Goal: Task Accomplishment & Management: Complete application form

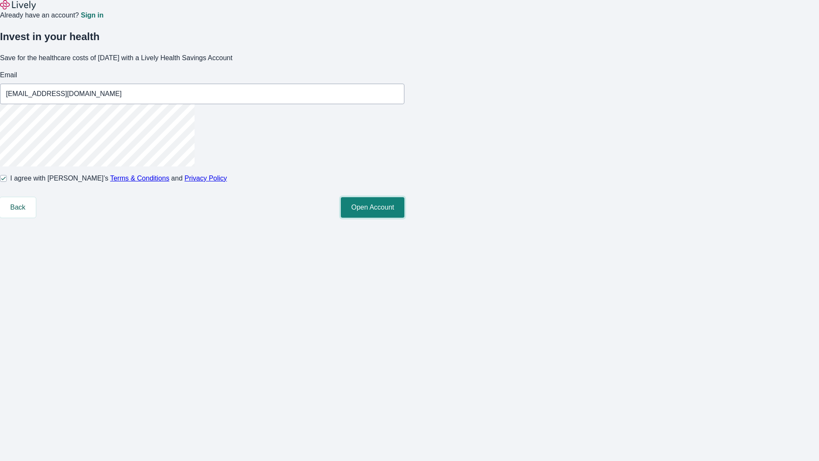
click at [405, 218] on button "Open Account" at bounding box center [373, 207] width 64 height 20
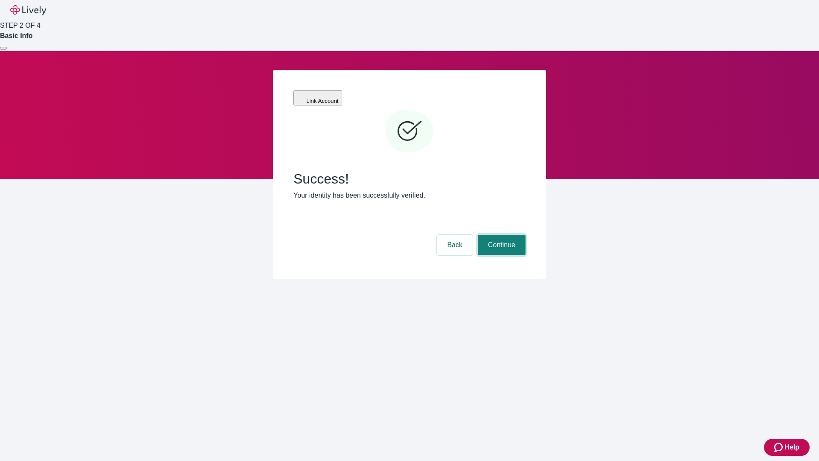
click at [501, 235] on button "Continue" at bounding box center [502, 245] width 48 height 20
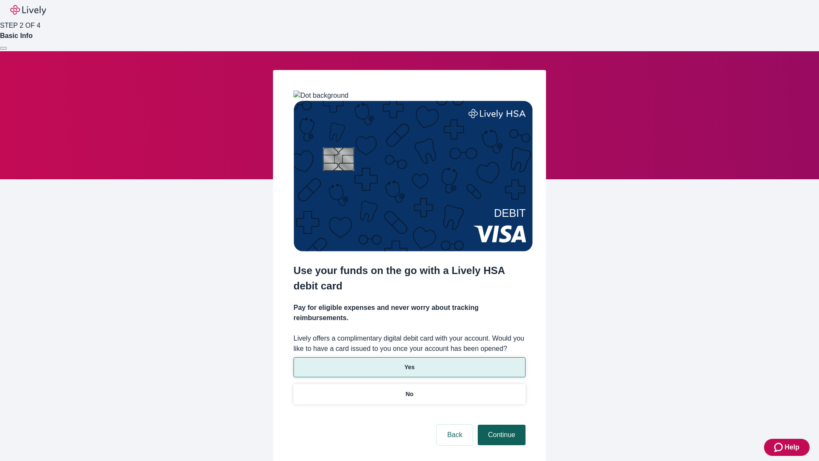
click at [409, 363] on p "Yes" at bounding box center [410, 367] width 10 height 9
click at [501, 425] on button "Continue" at bounding box center [502, 435] width 48 height 20
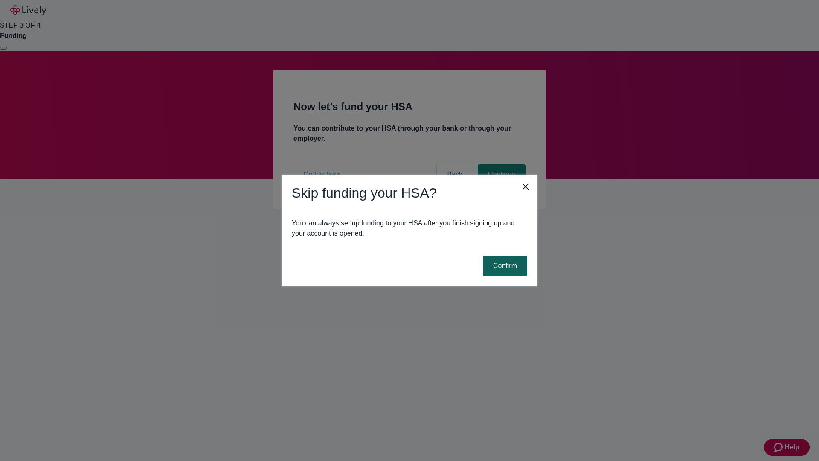
click at [504, 266] on button "Confirm" at bounding box center [505, 266] width 44 height 20
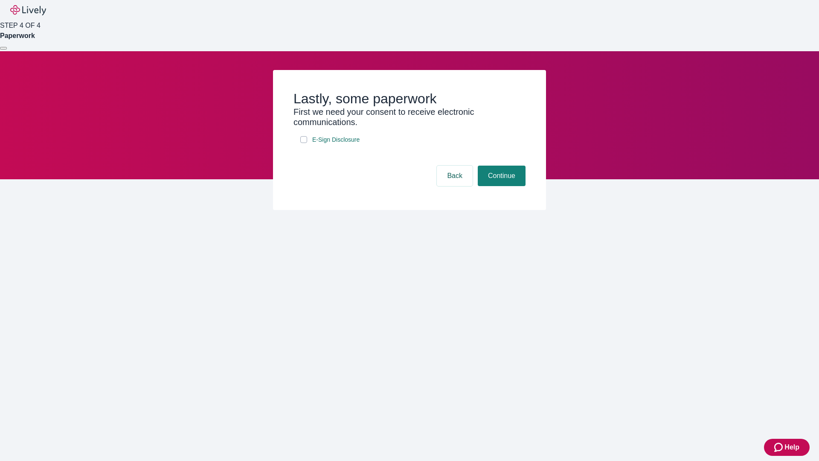
click at [304, 143] on input "E-Sign Disclosure" at bounding box center [303, 139] width 7 height 7
checkbox input "true"
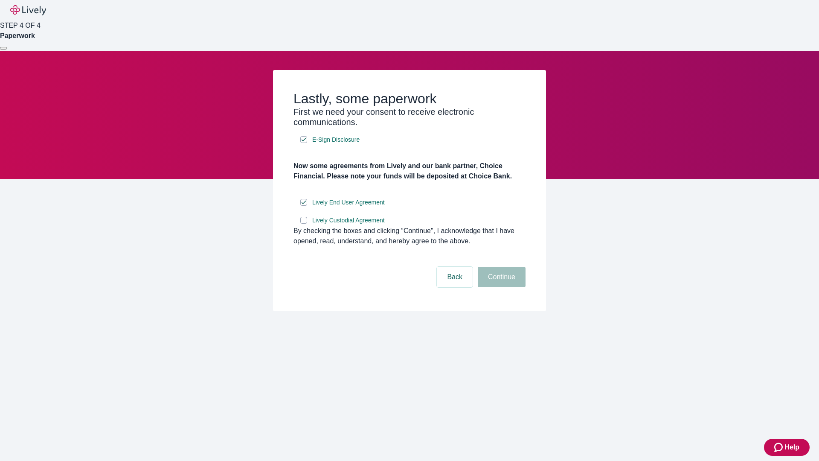
click at [304, 224] on input "Lively Custodial Agreement" at bounding box center [303, 220] width 7 height 7
checkbox input "true"
click at [501, 287] on button "Continue" at bounding box center [502, 277] width 48 height 20
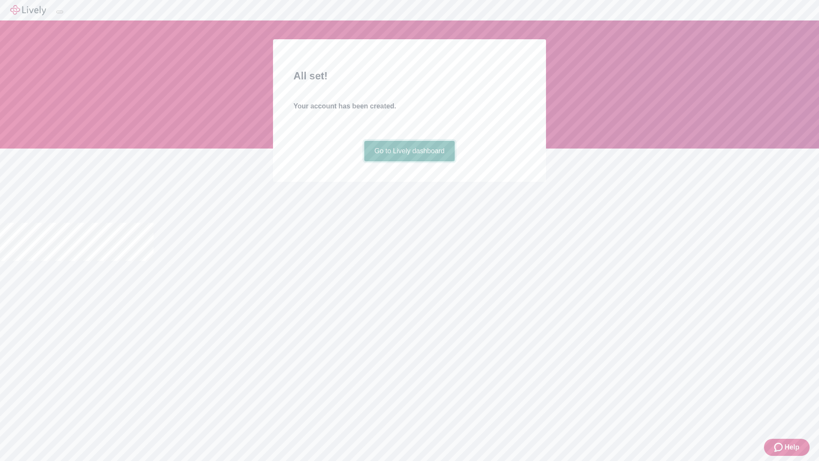
click at [409, 161] on link "Go to Lively dashboard" at bounding box center [409, 151] width 91 height 20
